Goal: Find specific page/section: Find specific page/section

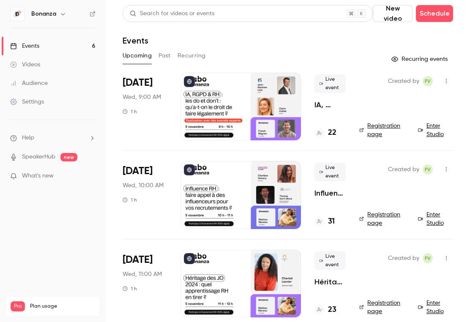
click at [41, 80] on div "Audience" at bounding box center [29, 83] width 38 height 8
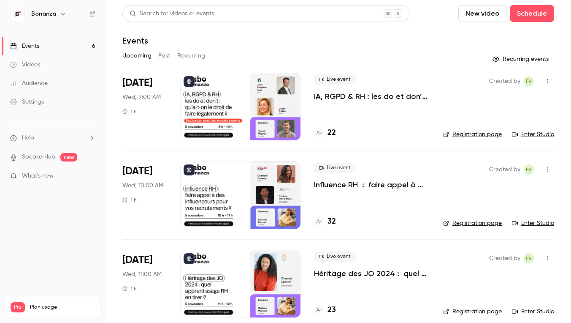
click at [33, 85] on div "Audience" at bounding box center [29, 83] width 38 height 8
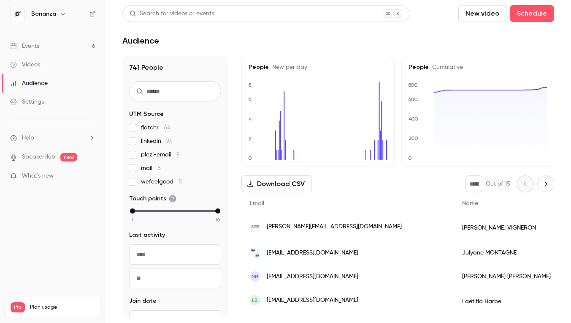
click at [479, 229] on div "CECILE VIGNERON" at bounding box center [515, 228] width 122 height 26
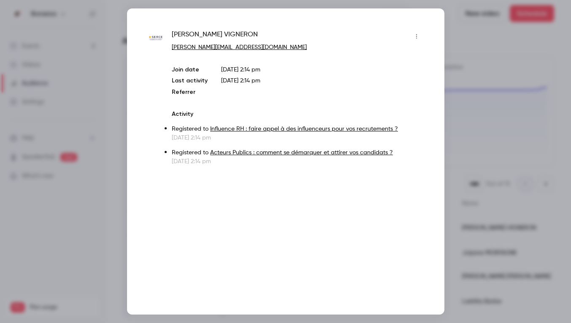
click at [435, 7] on div at bounding box center [285, 161] width 571 height 323
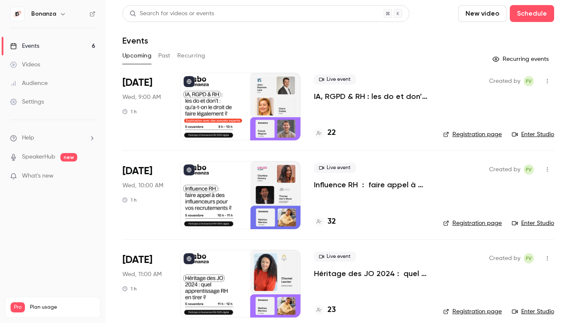
click at [60, 89] on link "Audience" at bounding box center [53, 83] width 106 height 19
